Goal: Find specific page/section: Find specific page/section

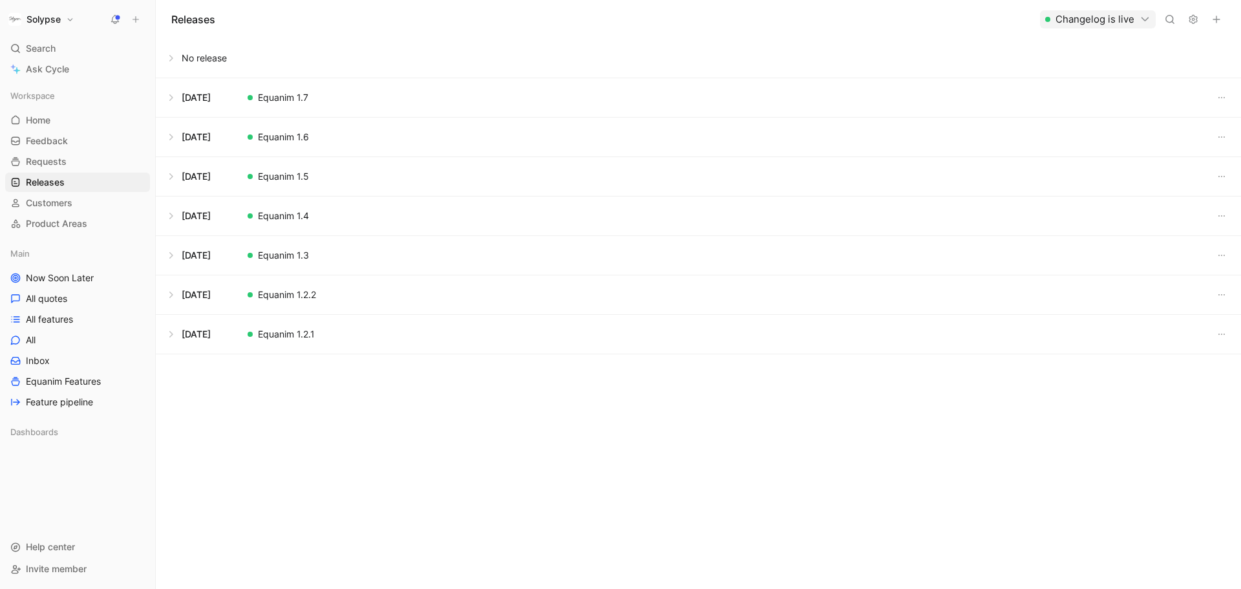
click at [800, 47] on button at bounding box center [698, 58] width 1084 height 39
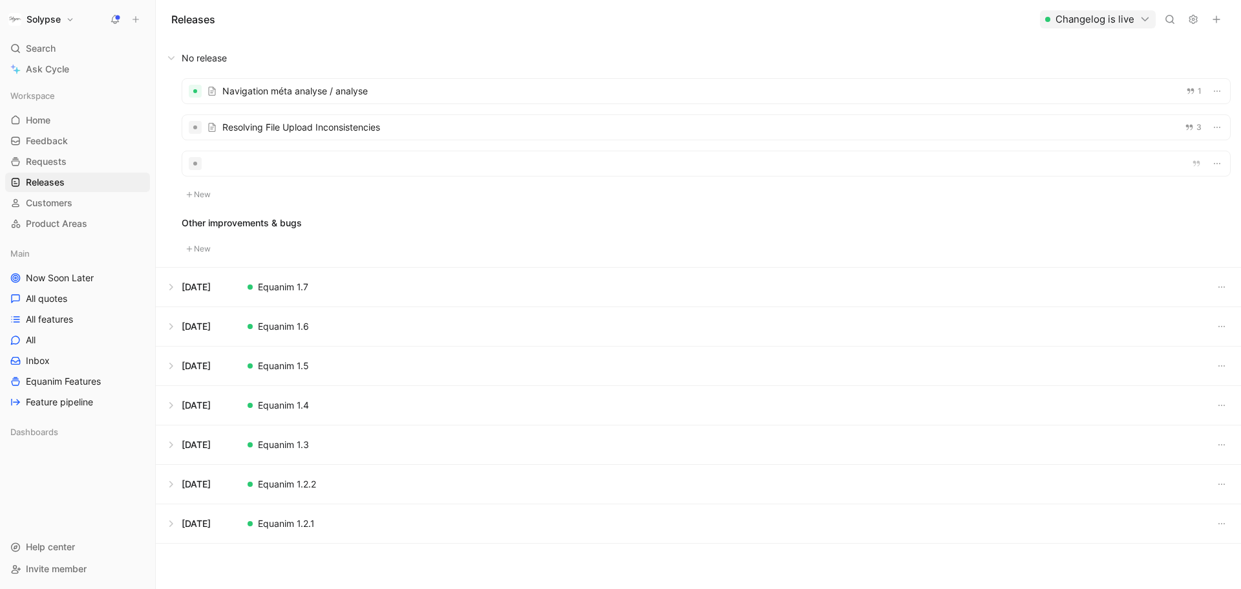
click at [301, 286] on button at bounding box center [698, 287] width 1084 height 39
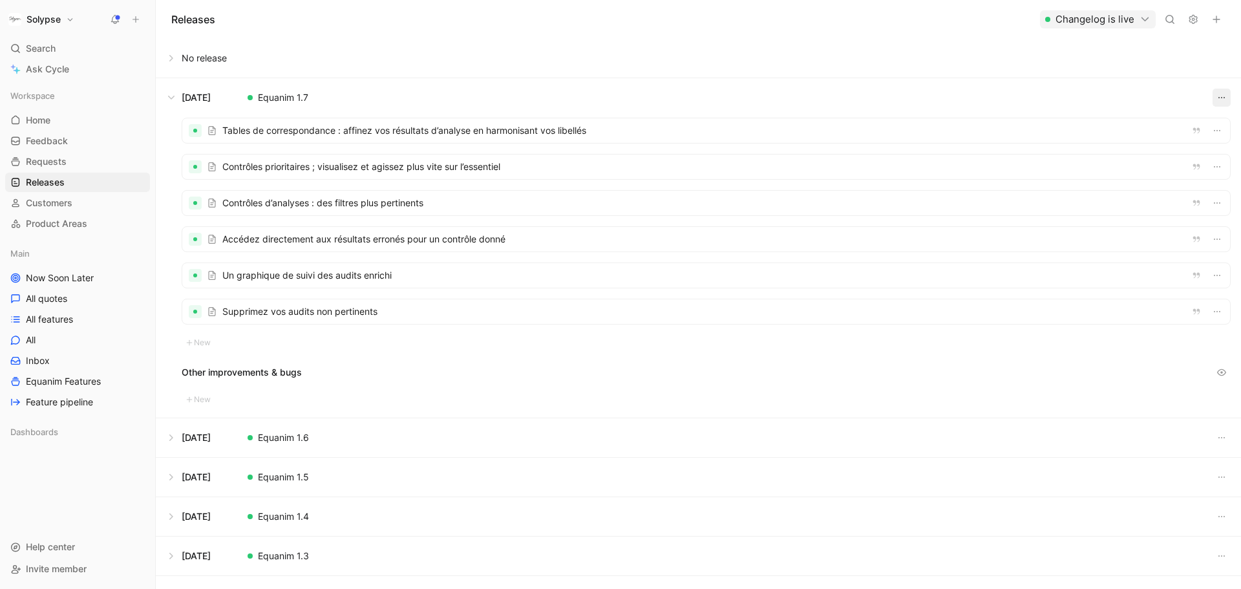
click at [1217, 100] on icon "button" at bounding box center [1222, 97] width 10 height 10
click at [994, 64] on button at bounding box center [698, 58] width 1084 height 39
